Goal: Transaction & Acquisition: Register for event/course

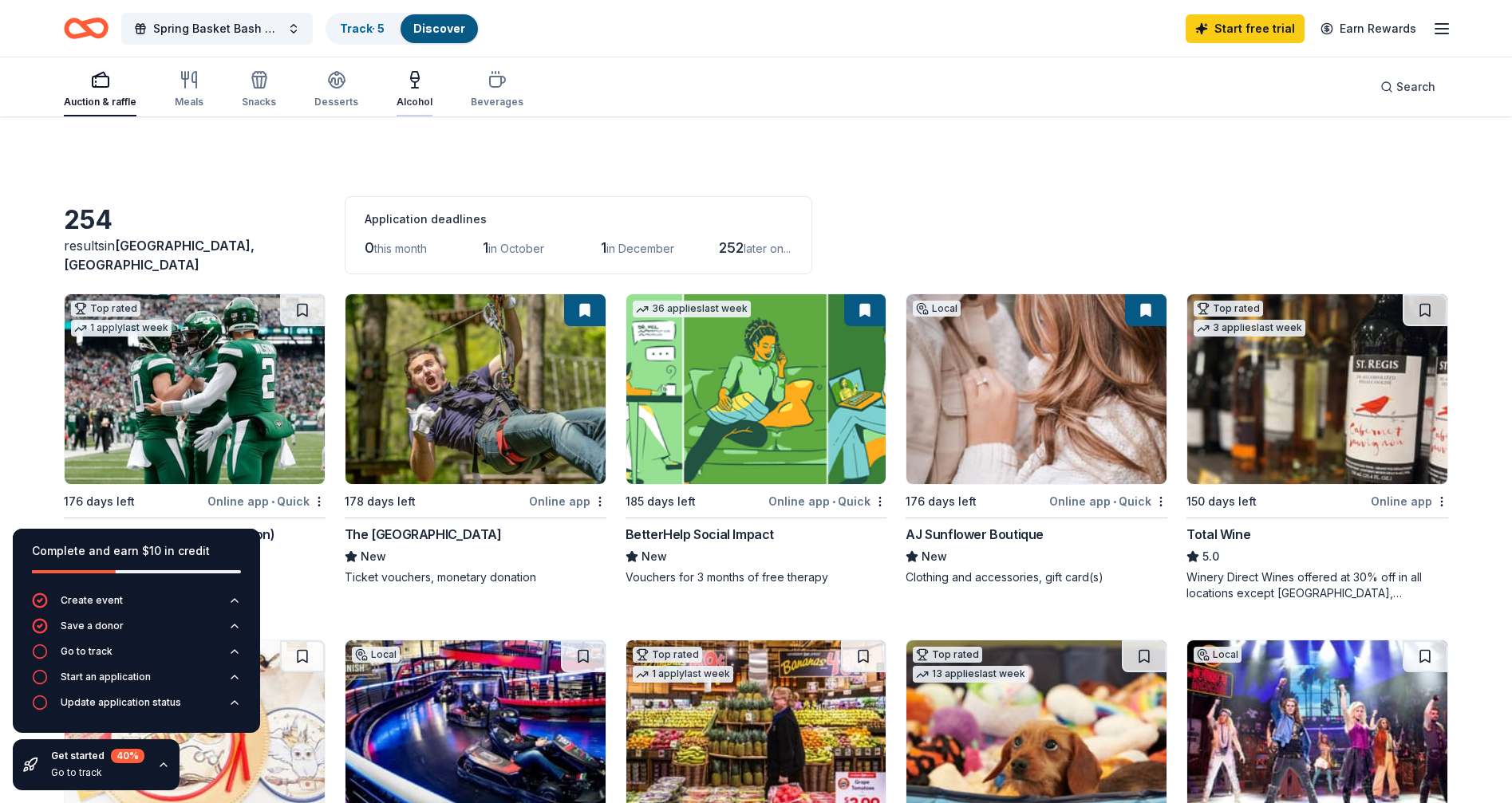
scroll to position [691, 0]
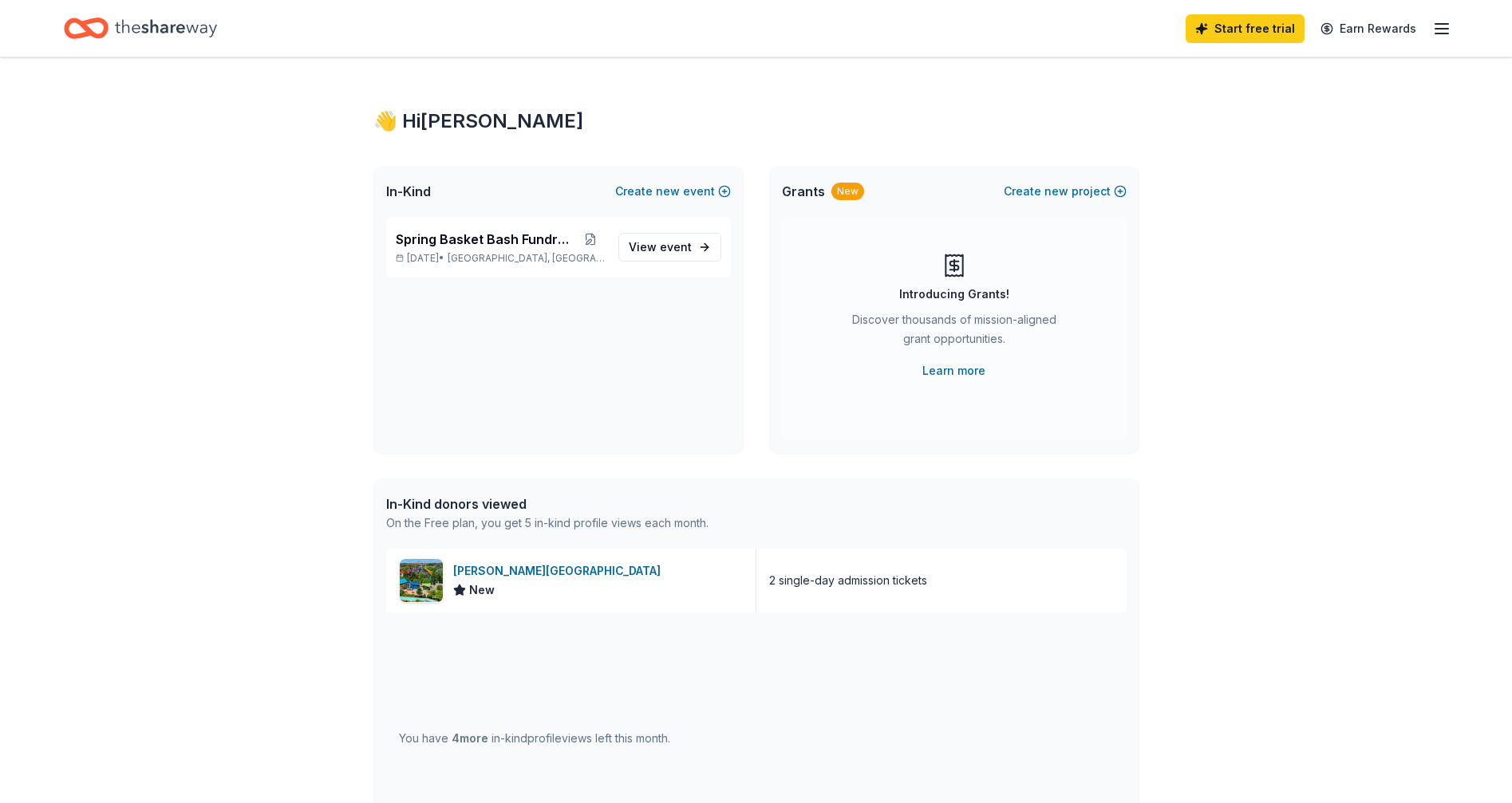
click at [1436, 29] on line "button" at bounding box center [1441, 29] width 13 height 0
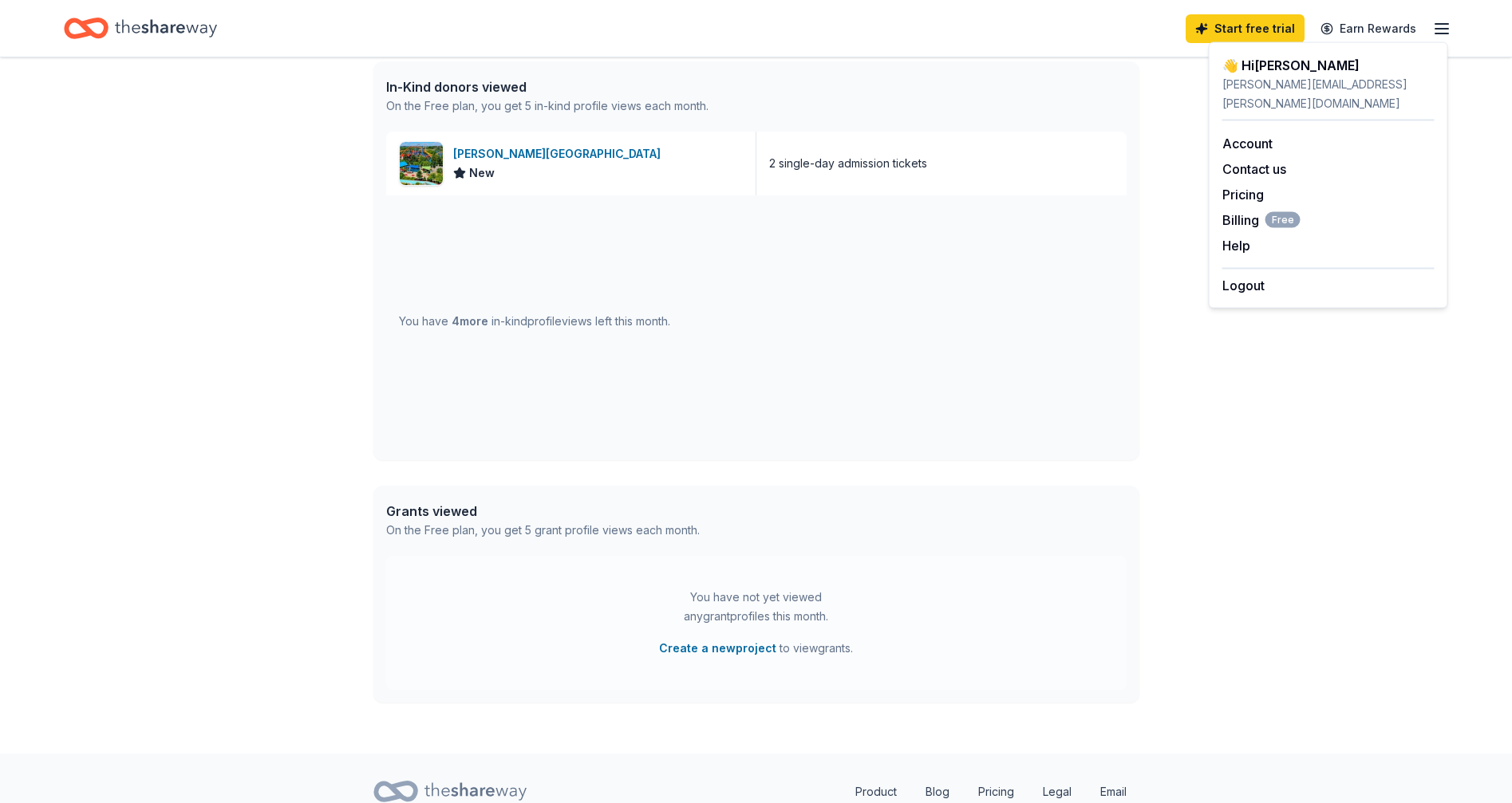
scroll to position [421, 0]
